Goal: Task Accomplishment & Management: Manage account settings

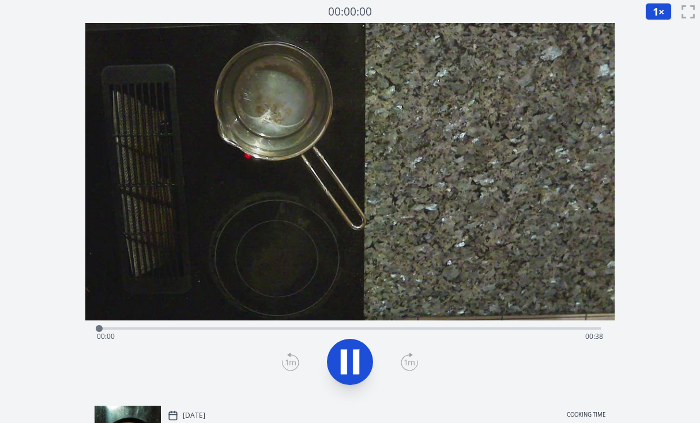
click at [562, 328] on div "Time elapsed: 00:00 Time remaining: 00:38" at bounding box center [350, 336] width 506 height 18
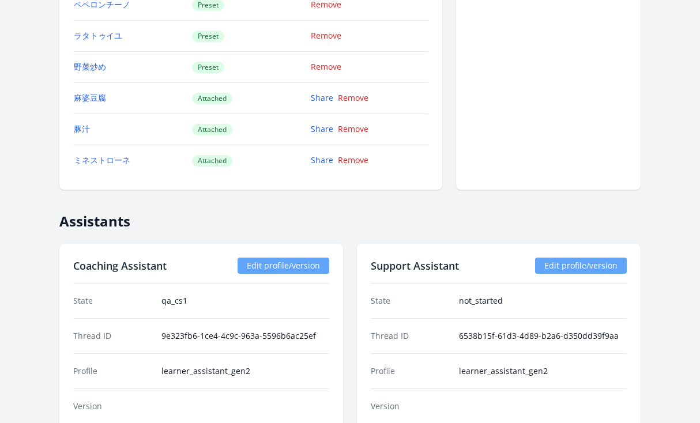
scroll to position [1567, 0]
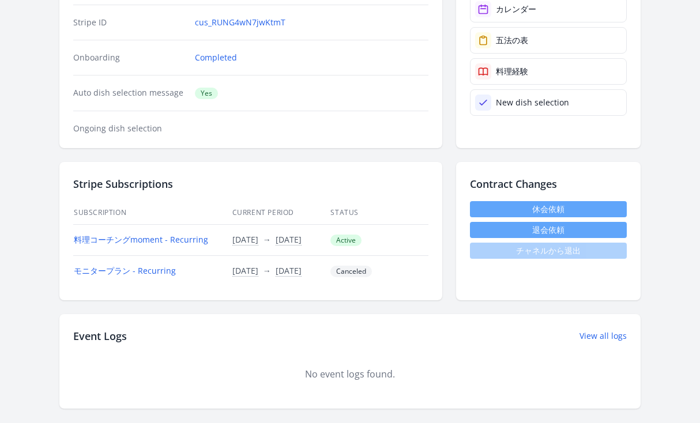
scroll to position [254, 0]
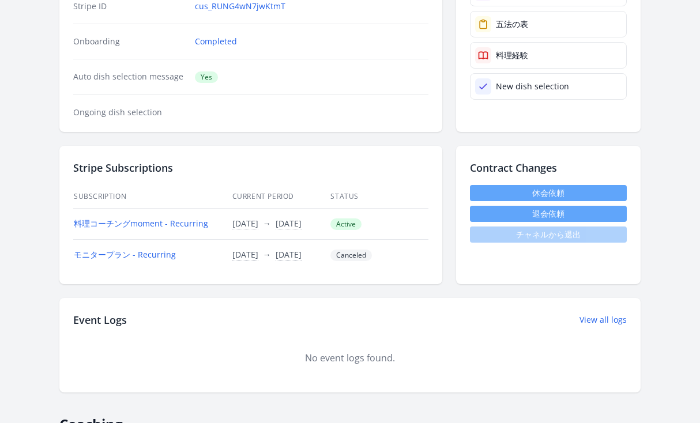
click at [530, 192] on link "休会依頼" at bounding box center [548, 193] width 157 height 16
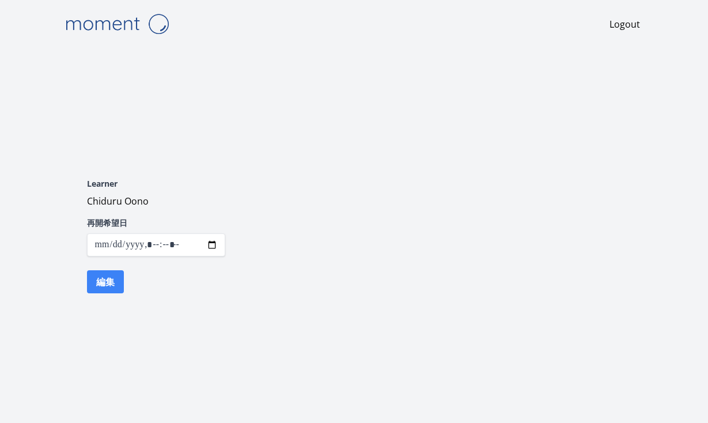
click at [210, 244] on input "datetime-local" at bounding box center [156, 244] width 138 height 23
type input "**********"
click at [320, 140] on div "Learner Chiduru Oono 再開希望日 編集" at bounding box center [354, 236] width 590 height 198
click at [105, 292] on button "編集" at bounding box center [105, 281] width 37 height 23
click at [103, 286] on button "編集" at bounding box center [105, 281] width 37 height 23
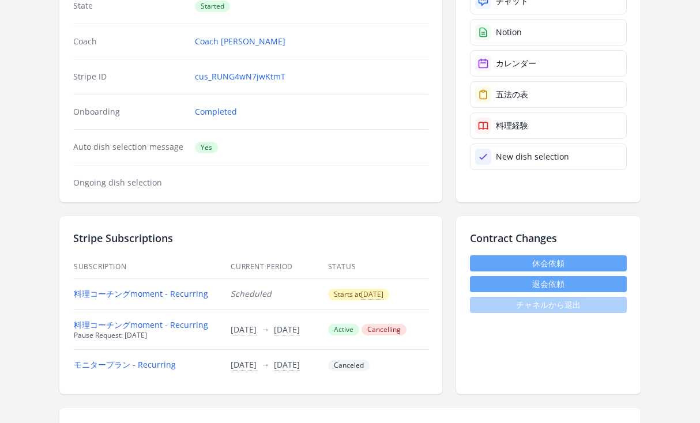
scroll to position [184, 0]
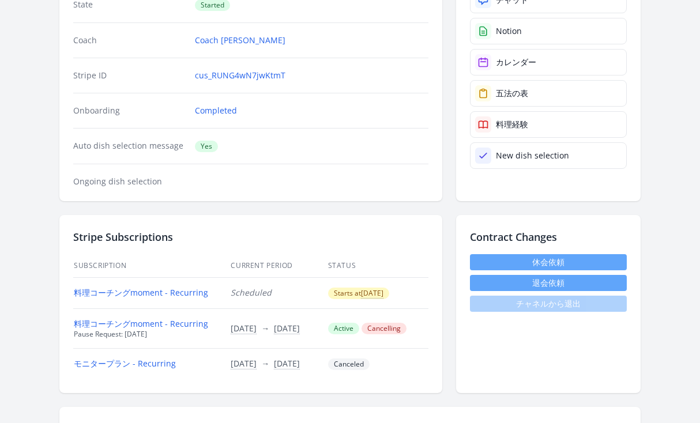
click at [32, 60] on body "Logout ← Back to Learner List Chiduru Oono ID: 931 | jp | Joined 9ヶ月 ago Accoun…" at bounding box center [350, 27] width 700 height 423
click at [171, 296] on link "料理コーチングmoment - Recurring" at bounding box center [141, 292] width 134 height 11
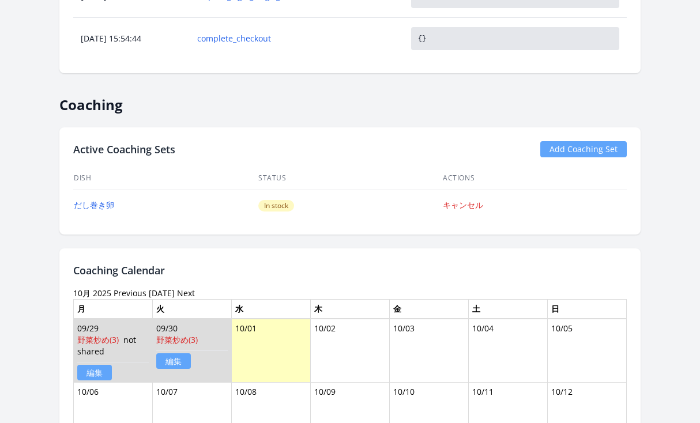
scroll to position [859, 0]
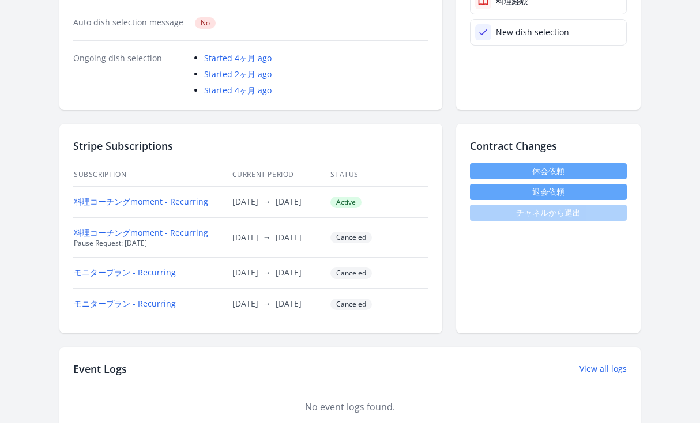
scroll to position [287, 0]
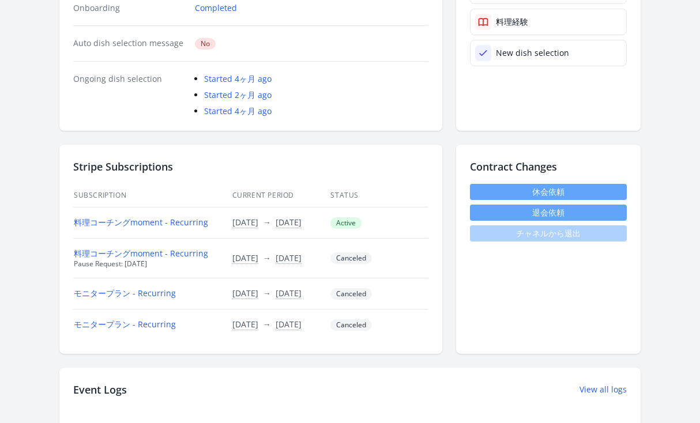
click at [345, 70] on div "Ongoing dish selection Started 4ヶ月 ago Started 2ヶ月 ago Started 4ヶ月 ago" at bounding box center [250, 89] width 355 height 56
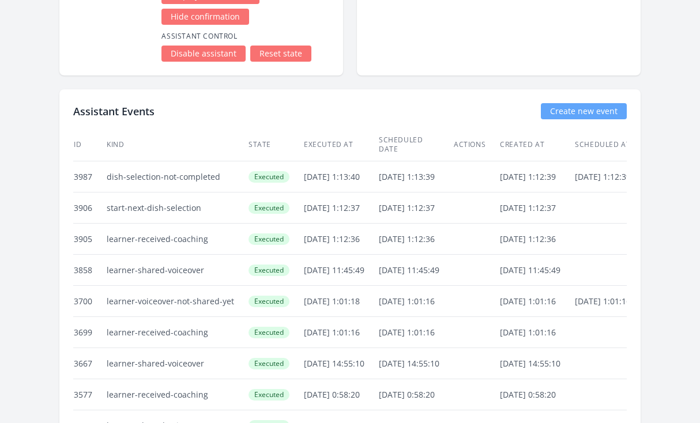
scroll to position [2674, 0]
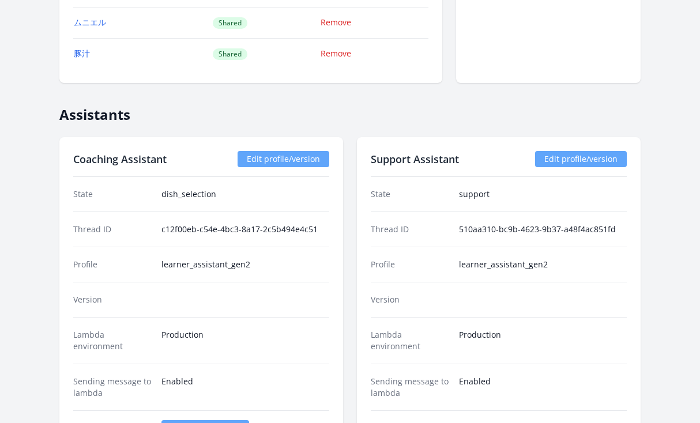
scroll to position [1544, 0]
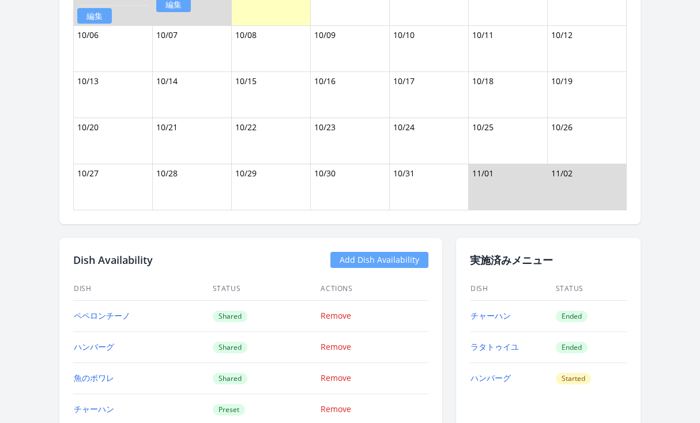
scroll to position [906, 0]
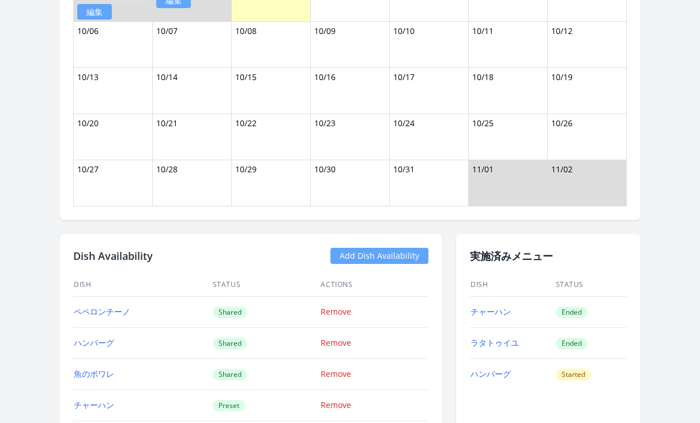
click at [416, 257] on link "Add Dish Availability" at bounding box center [379, 256] width 98 height 16
click at [376, 258] on link "Add Dish Availability" at bounding box center [379, 256] width 98 height 16
click at [382, 254] on link "Add Dish Availability" at bounding box center [379, 256] width 98 height 16
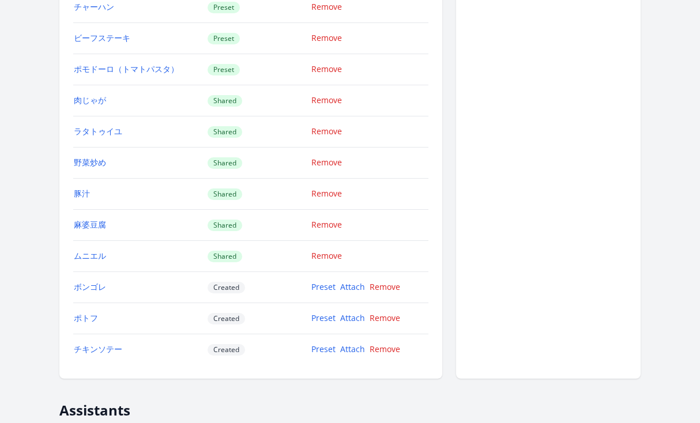
scroll to position [1344, 0]
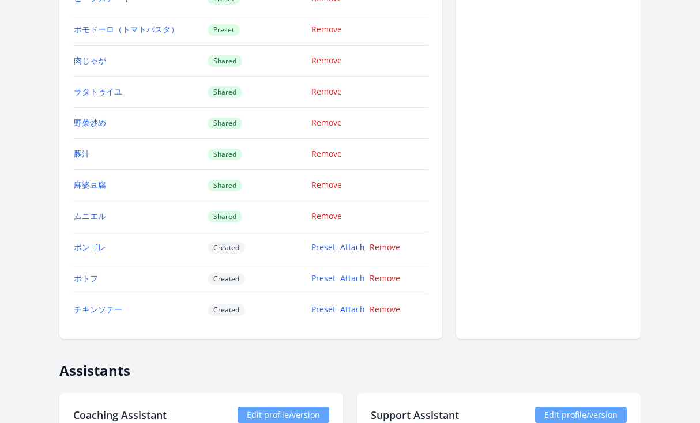
click at [347, 248] on link "Attach" at bounding box center [352, 246] width 25 height 11
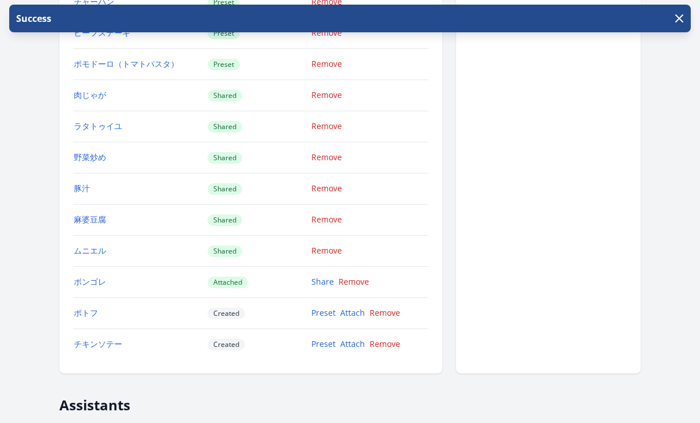
scroll to position [1314, 0]
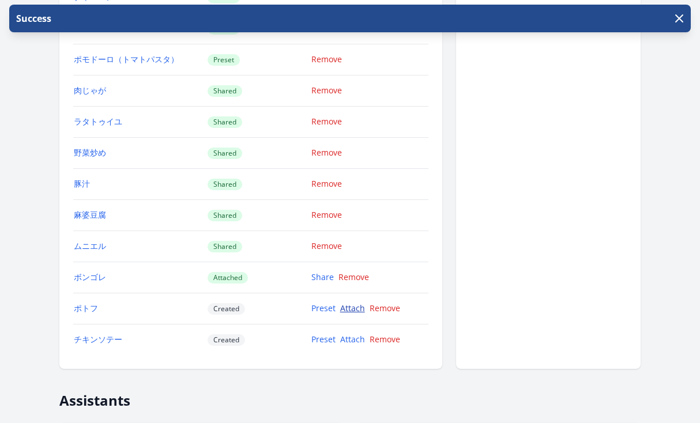
click at [346, 307] on link "Attach" at bounding box center [352, 308] width 25 height 11
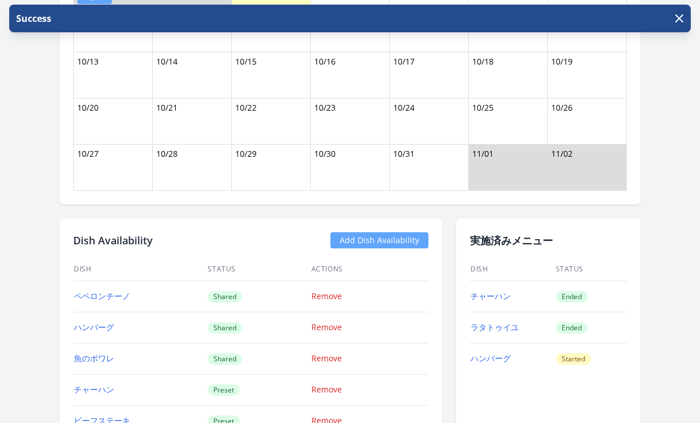
scroll to position [922, 0]
drag, startPoint x: 432, startPoint y: 239, endPoint x: 358, endPoint y: 239, distance: 73.8
drag, startPoint x: 159, startPoint y: 244, endPoint x: 71, endPoint y: 235, distance: 88.7
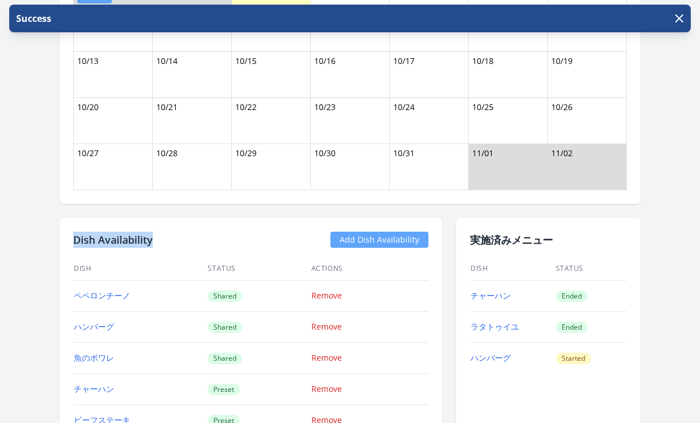
copy h2 "Dish Availability"
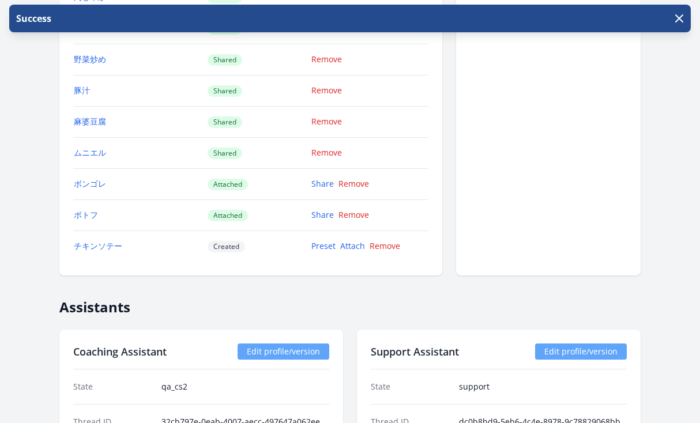
scroll to position [1429, 0]
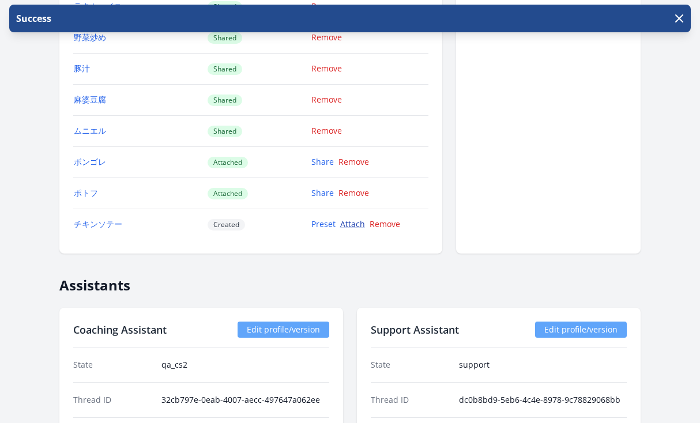
click at [349, 227] on link "Attach" at bounding box center [352, 223] width 25 height 11
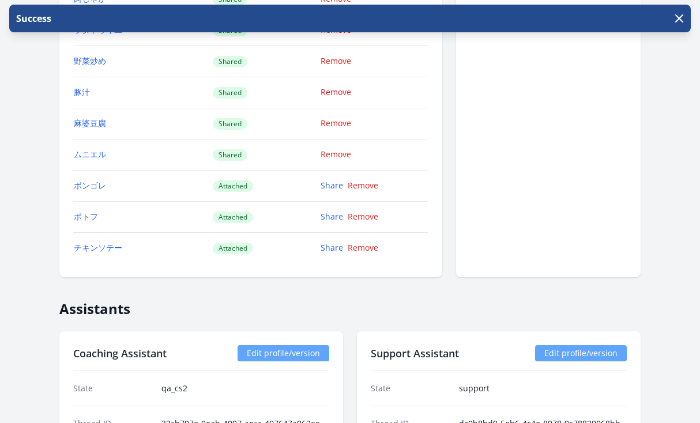
scroll to position [1406, 0]
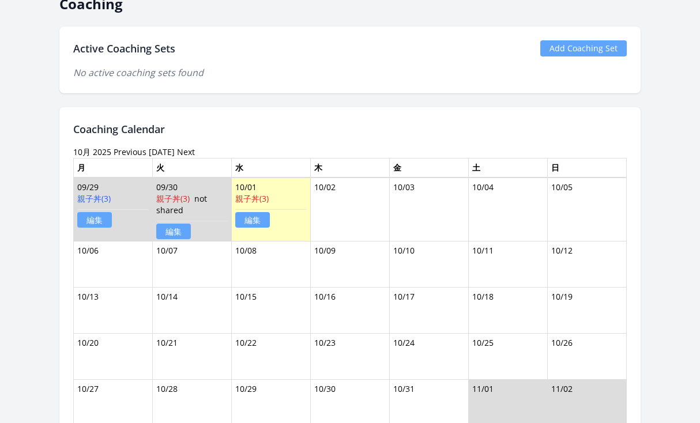
scroll to position [738, 0]
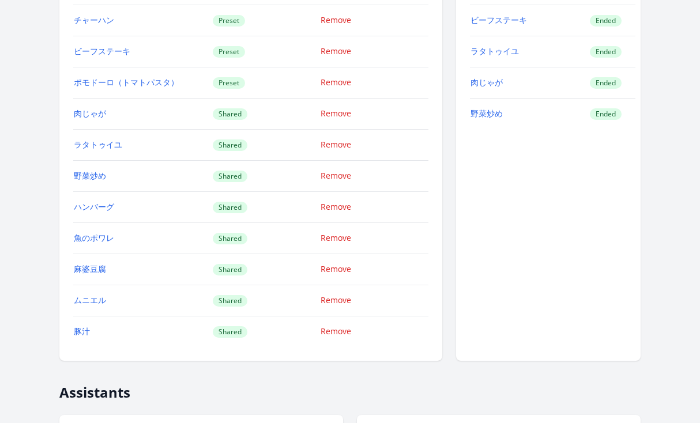
scroll to position [732, 0]
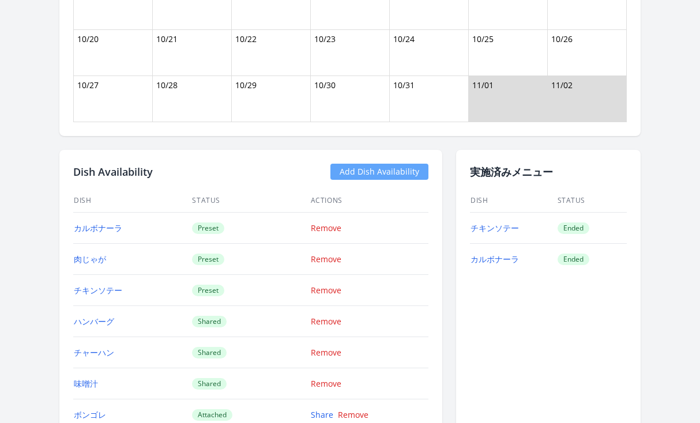
scroll to position [968, 0]
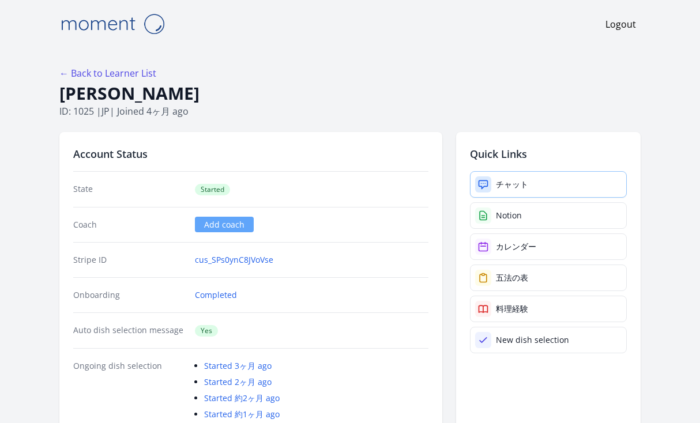
click at [519, 180] on div "チャット" at bounding box center [512, 185] width 32 height 12
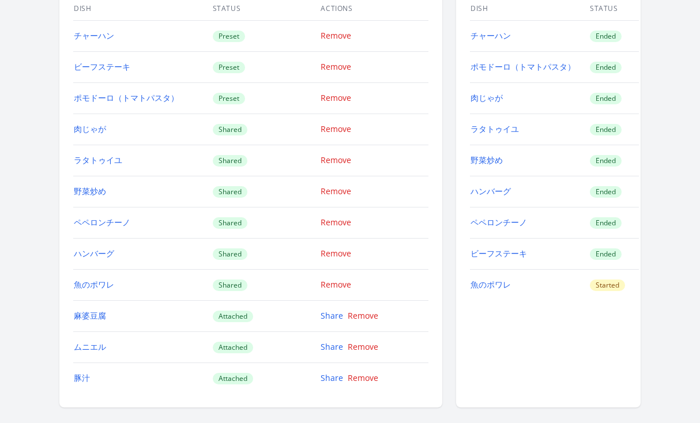
scroll to position [1272, 0]
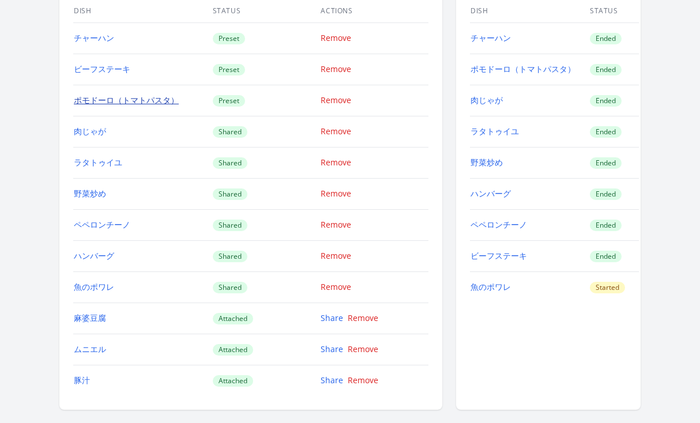
drag, startPoint x: 73, startPoint y: 37, endPoint x: 78, endPoint y: 101, distance: 63.6
click at [81, 109] on tbody "チャーハン Preset Remove ビーフステーキ Preset Remove ポモドーロ（トマトパスタ） Preset Remove 肉じゃが Shar…" at bounding box center [250, 208] width 355 height 373
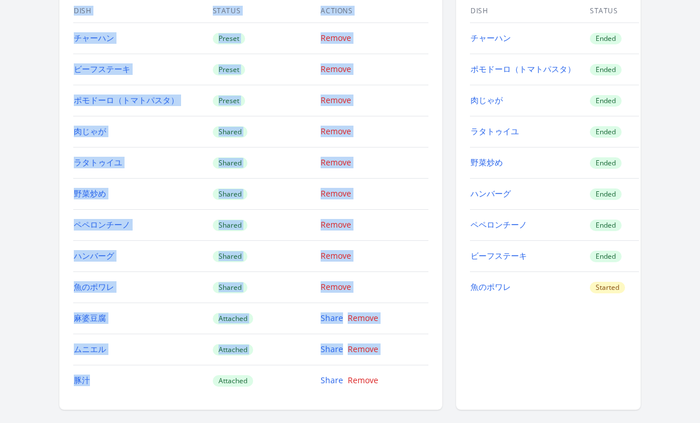
drag, startPoint x: 67, startPoint y: 32, endPoint x: 107, endPoint y: 382, distance: 352.6
click at [107, 382] on div "Dish Availability Add Dish Availability Dish Status Actions チャーハン Preset Remove…" at bounding box center [250, 184] width 383 height 449
copy div "Dish Status Actions チャーハン Preset Remove ビーフステーキ Preset Remove ポモドーロ（トマトパスタ） Pre…"
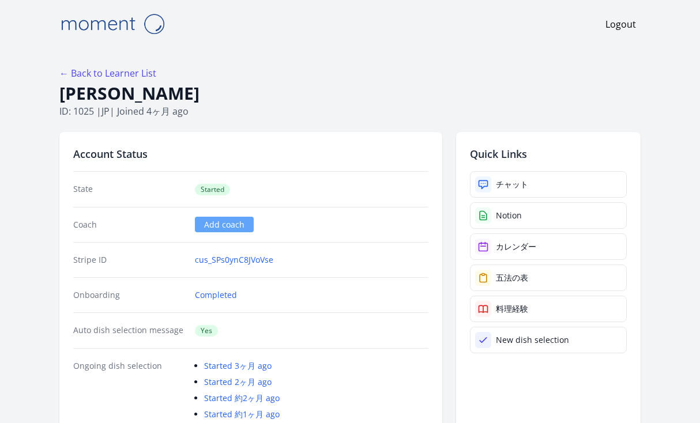
scroll to position [1272, 0]
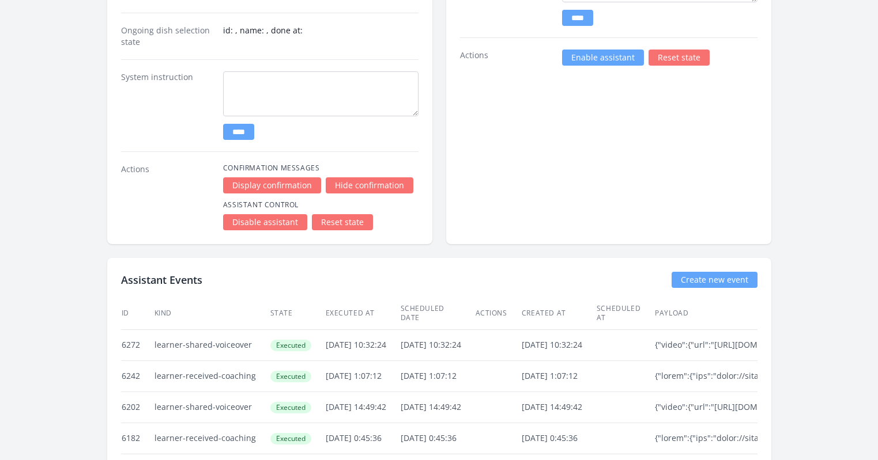
scroll to position [2040, 0]
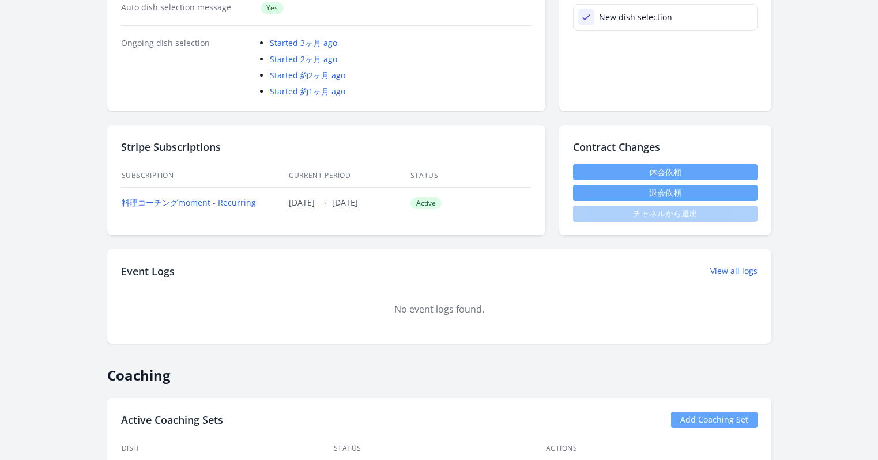
scroll to position [304, 0]
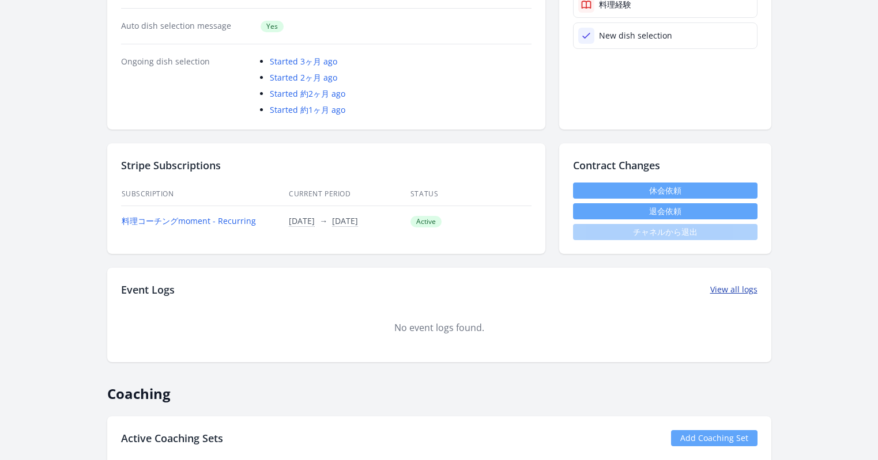
click at [732, 288] on link "View all logs" at bounding box center [733, 290] width 47 height 12
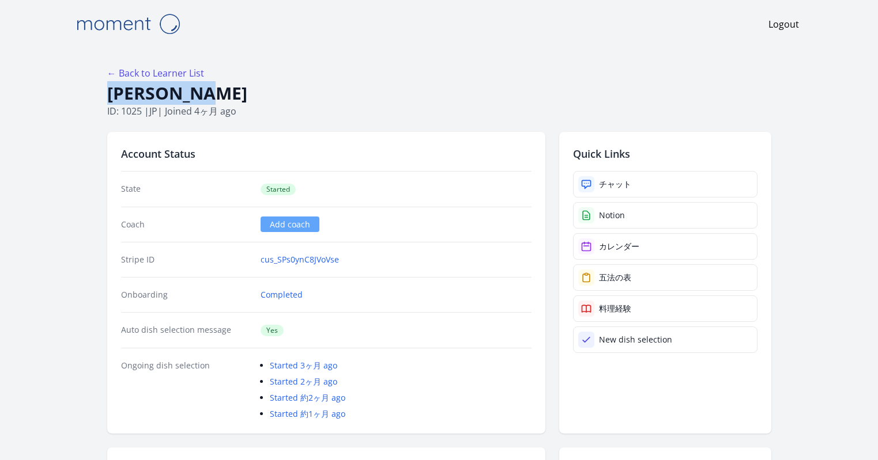
drag, startPoint x: 226, startPoint y: 94, endPoint x: 111, endPoint y: 94, distance: 115.3
click at [111, 94] on h1 "[PERSON_NAME]" at bounding box center [439, 93] width 664 height 22
copy h1 "[PERSON_NAME]"
